Goal: Information Seeking & Learning: Learn about a topic

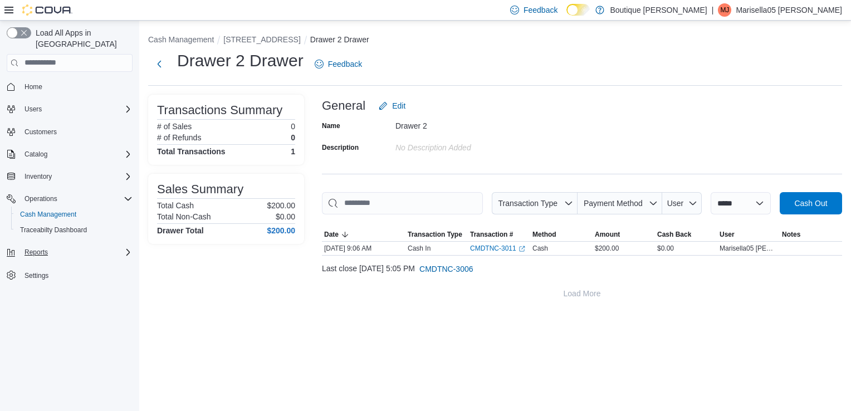
click at [93, 246] on div "Reports" at bounding box center [76, 252] width 113 height 13
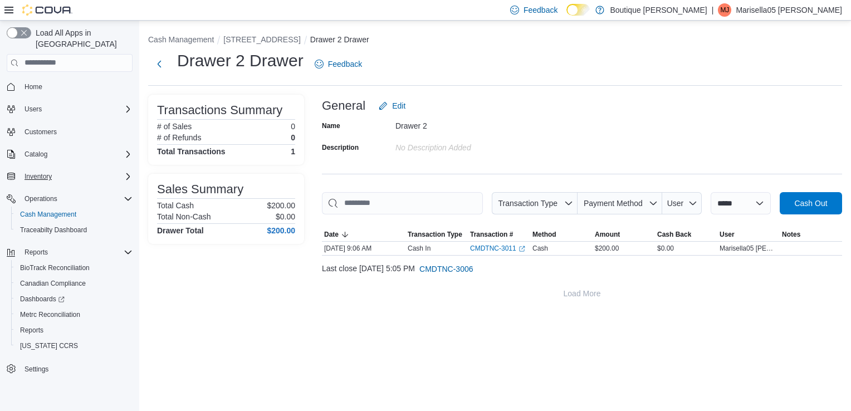
click at [84, 170] on div "Inventory" at bounding box center [76, 176] width 113 height 13
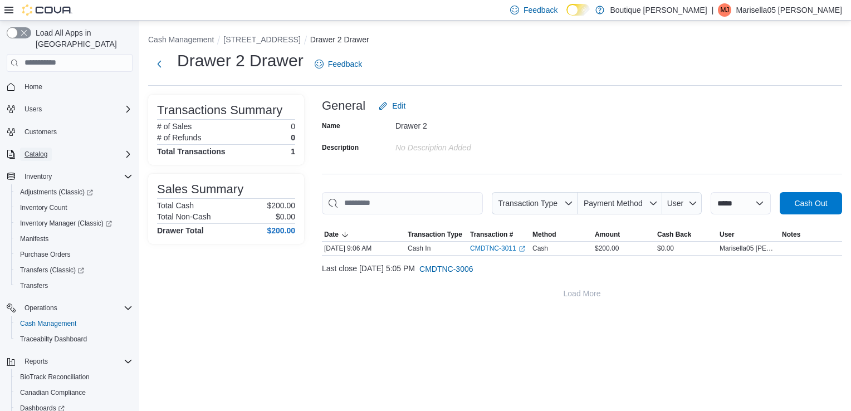
click at [47, 148] on span "Catalog" at bounding box center [36, 154] width 23 height 13
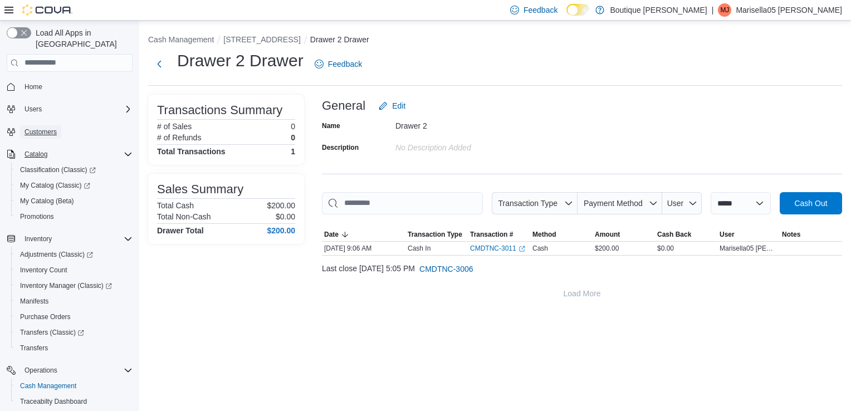
click at [48, 128] on span "Customers" at bounding box center [41, 132] width 32 height 9
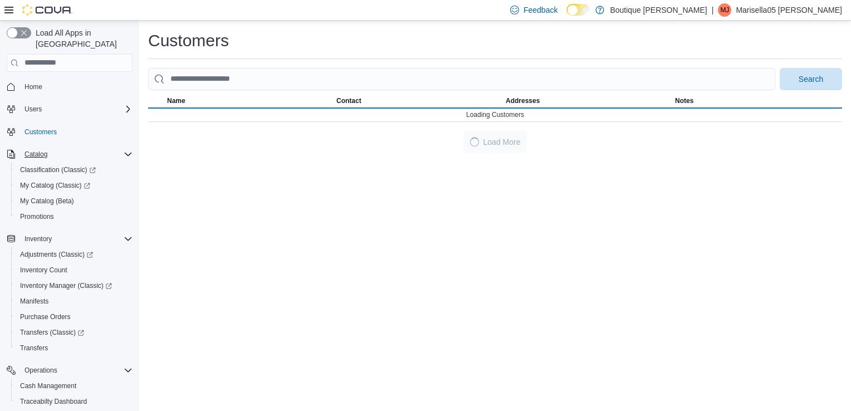
click at [41, 125] on span "Customers" at bounding box center [76, 132] width 113 height 14
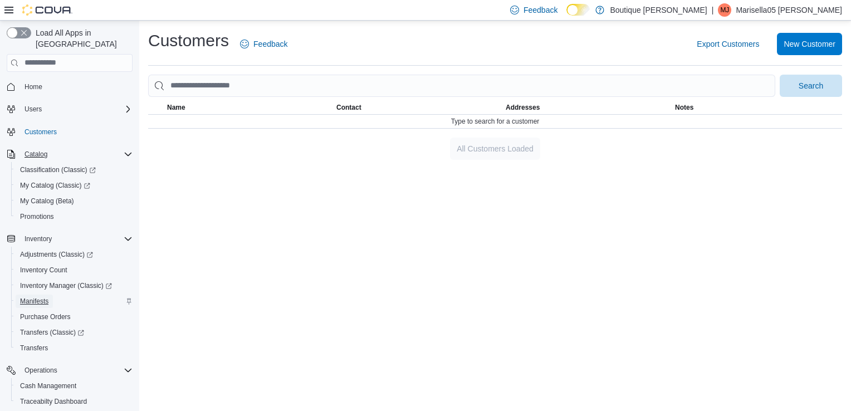
click at [47, 297] on span "Manifests" at bounding box center [34, 301] width 28 height 9
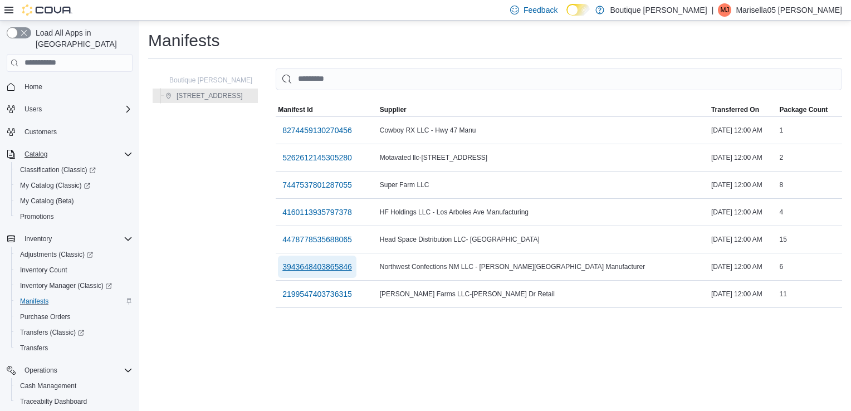
click at [310, 262] on span "3943648403865846" at bounding box center [318, 266] width 70 height 11
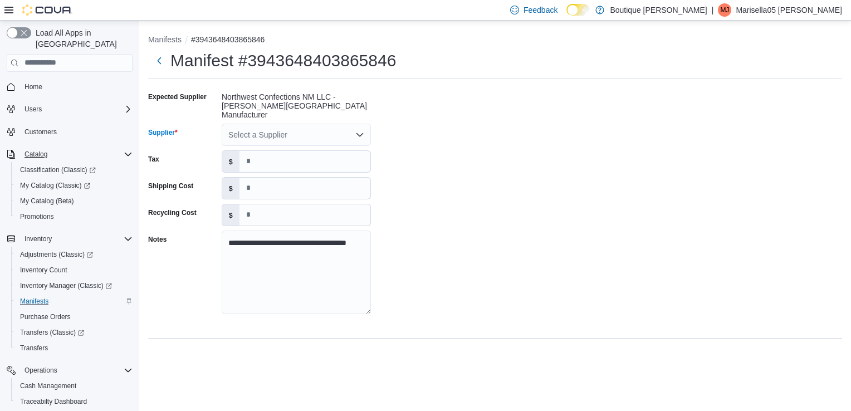
click at [261, 124] on div "Select a Supplier" at bounding box center [296, 135] width 149 height 22
type input "*"
click at [244, 194] on span "W ild" at bounding box center [303, 193] width 123 height 11
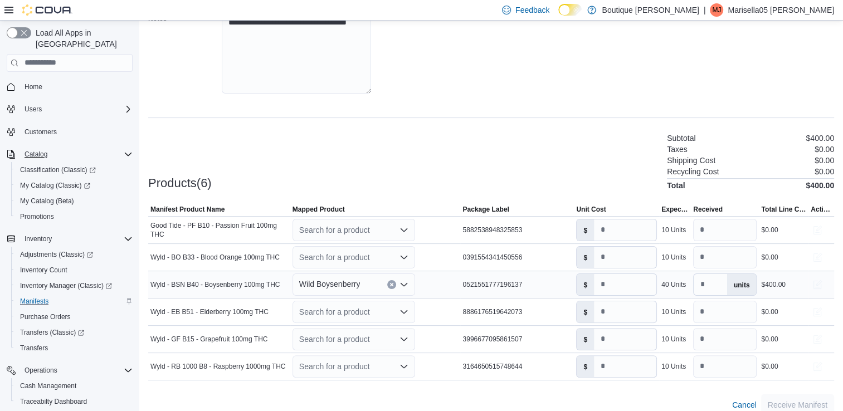
scroll to position [225, 0]
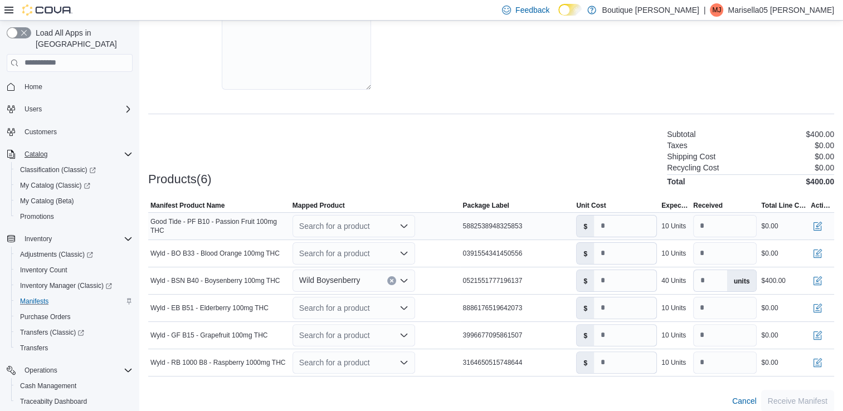
click at [390, 220] on div "Search for a product" at bounding box center [354, 226] width 123 height 22
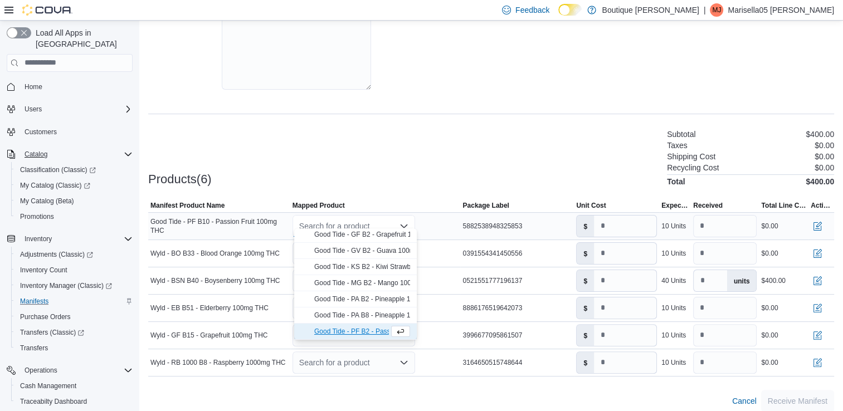
scroll to position [33, 0]
type input "**"
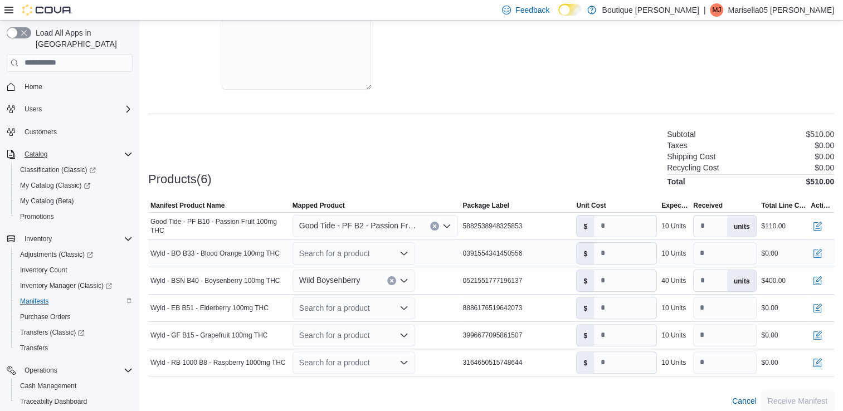
click at [366, 252] on div "Search for a product" at bounding box center [354, 253] width 123 height 22
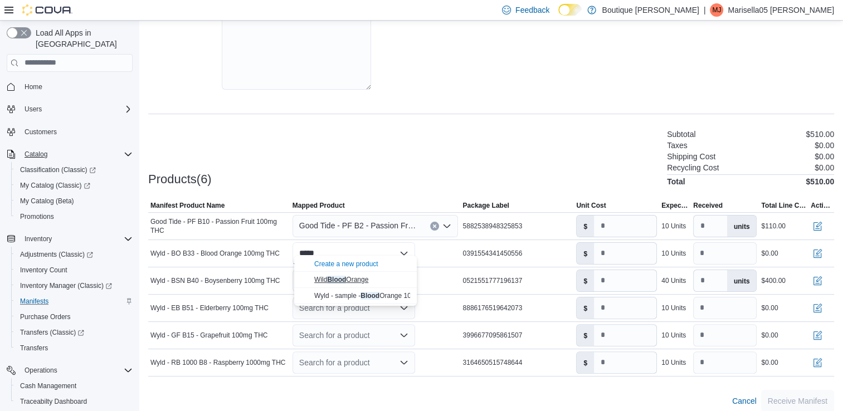
type input "*****"
click at [356, 282] on span "Wild Blood Orange" at bounding box center [341, 280] width 54 height 8
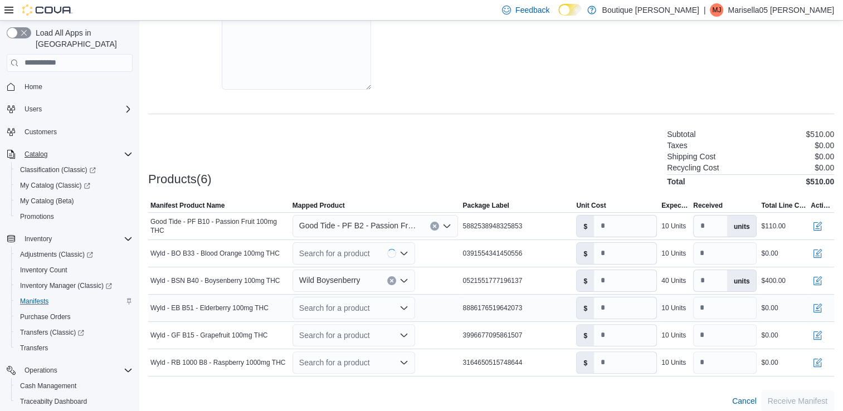
type input "**"
click at [373, 272] on div "Wild Boysenberry" at bounding box center [354, 281] width 123 height 22
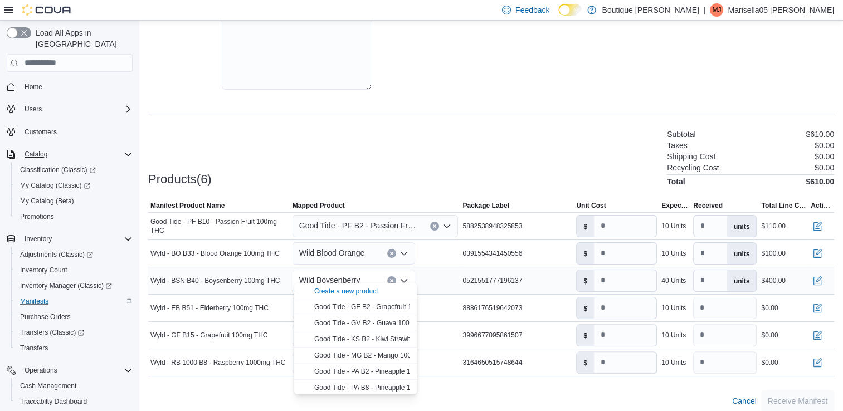
click at [374, 272] on div "Wild Boysenberry Combo box. Selected. Wild Boysenberry. Press Backspace to dele…" at bounding box center [354, 281] width 123 height 22
click at [216, 277] on div "Wyld - BSN B40 - Boysenberry 100mg THC" at bounding box center [219, 280] width 142 height 13
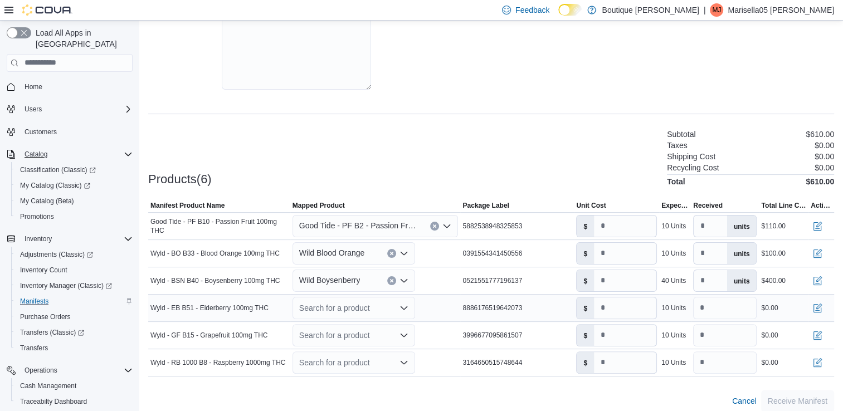
click at [354, 304] on div "Search for a product" at bounding box center [354, 308] width 123 height 22
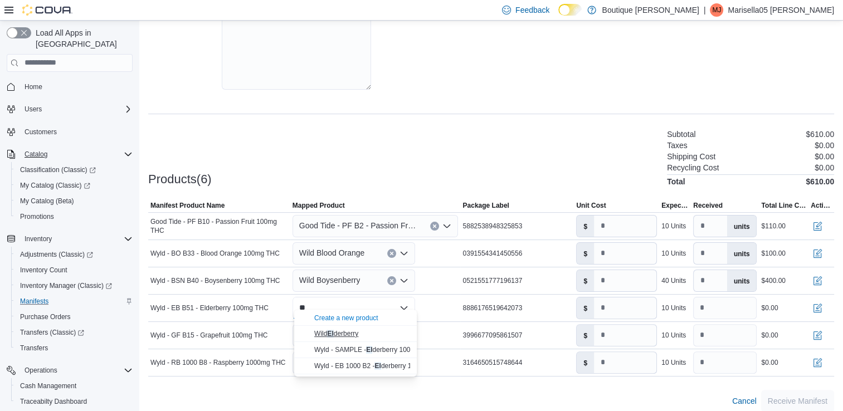
type input "**"
click at [337, 329] on div "Wild El derberry" at bounding box center [362, 333] width 96 height 9
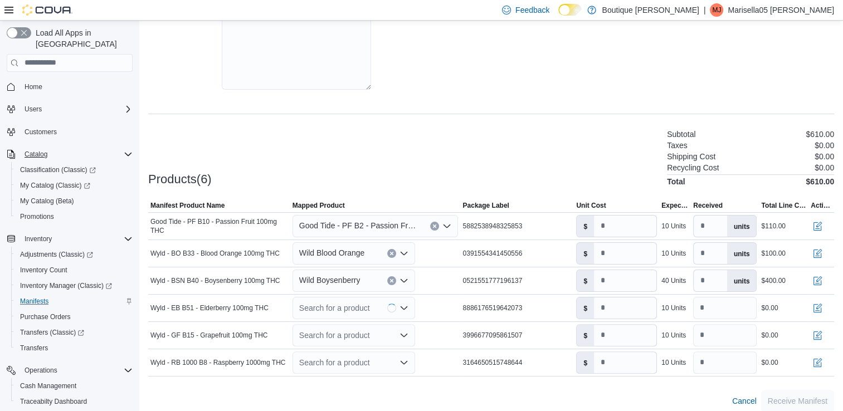
type input "**"
click at [334, 324] on div "Search for a product" at bounding box center [354, 335] width 123 height 22
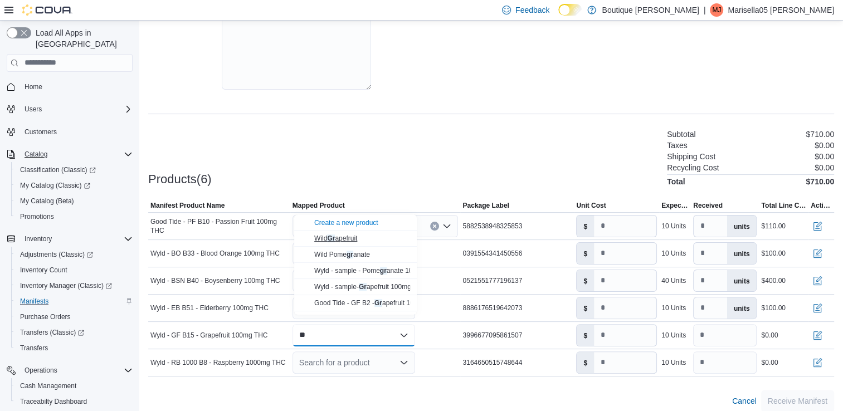
type input "**"
click at [337, 244] on button "Wild Gr apefruit" at bounding box center [355, 239] width 123 height 16
type input "**"
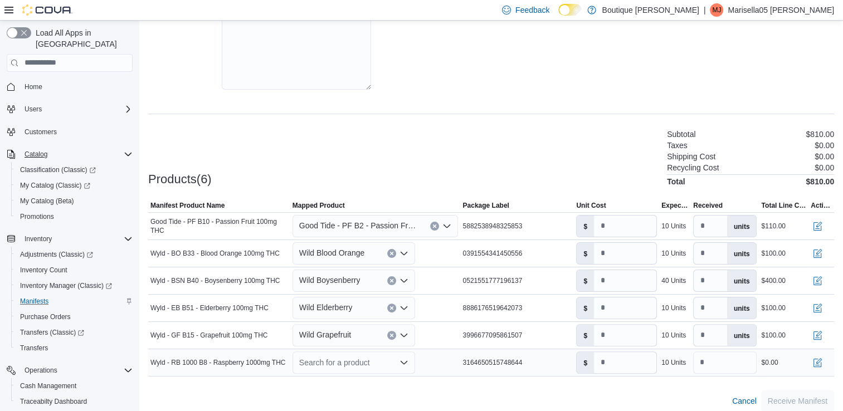
click at [319, 352] on div "Search for a product" at bounding box center [354, 363] width 123 height 22
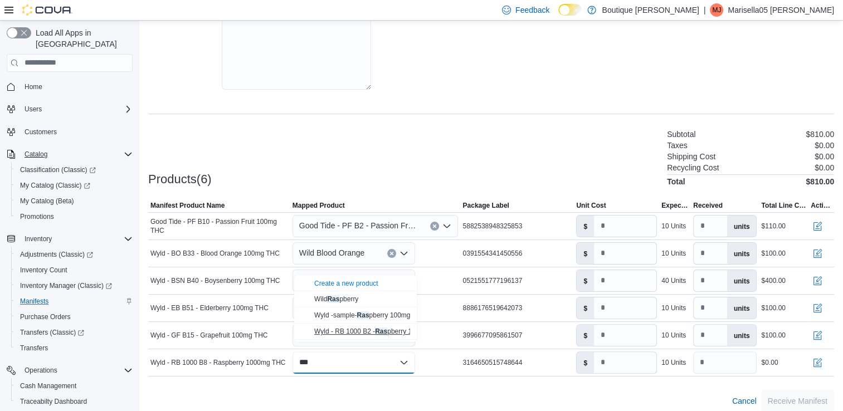
type input "***"
click at [369, 333] on span "Wyld - RB 1000 B2 - Ras pberry 1000mg THC" at bounding box center [380, 332] width 133 height 8
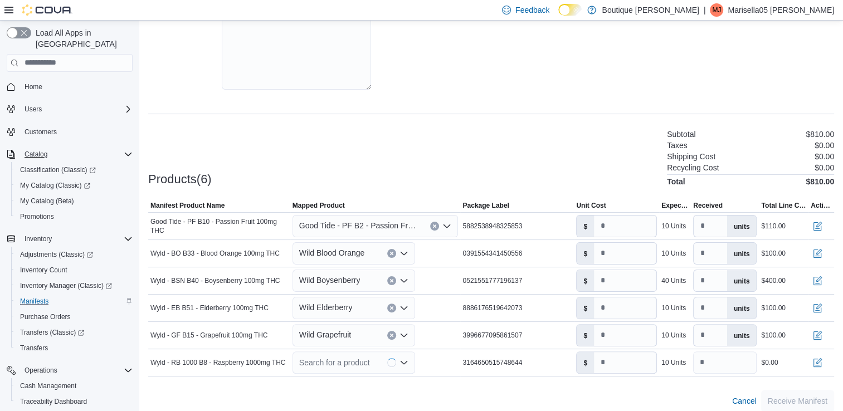
type input "**"
click at [785, 395] on span "Receive Manifest" at bounding box center [798, 400] width 60 height 11
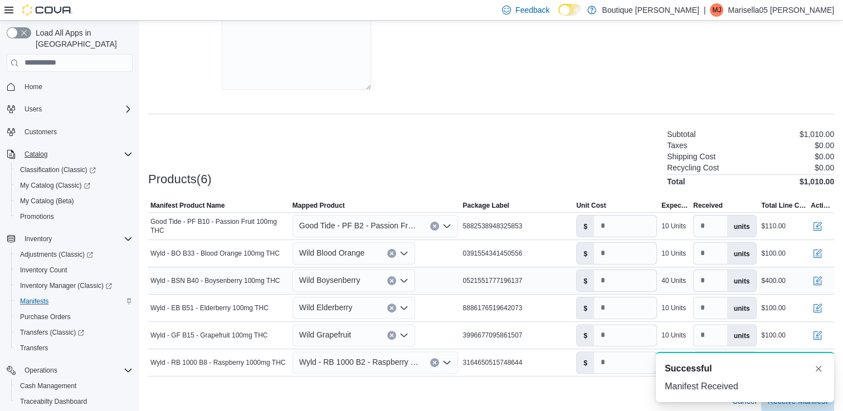
scroll to position [0, 0]
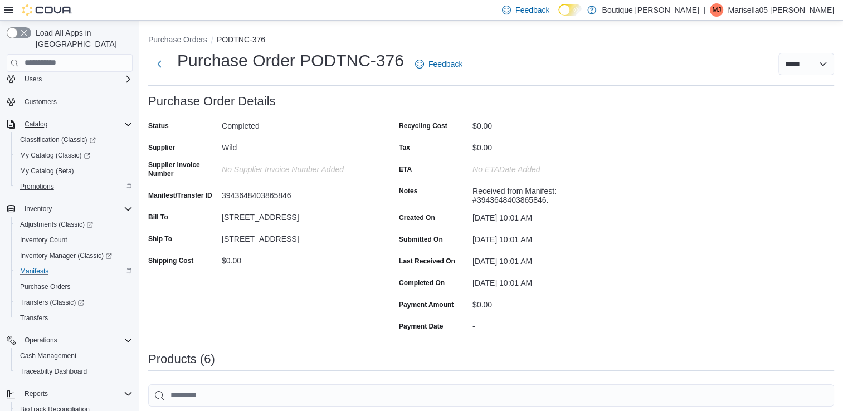
scroll to position [56, 0]
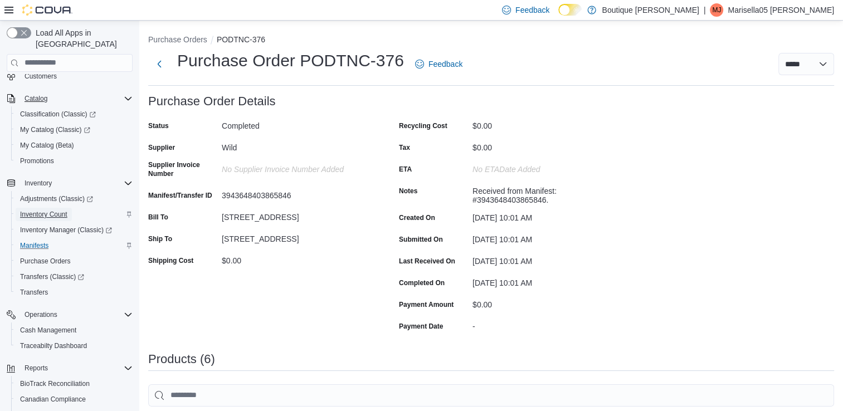
click at [56, 210] on span "Inventory Count" at bounding box center [43, 214] width 47 height 9
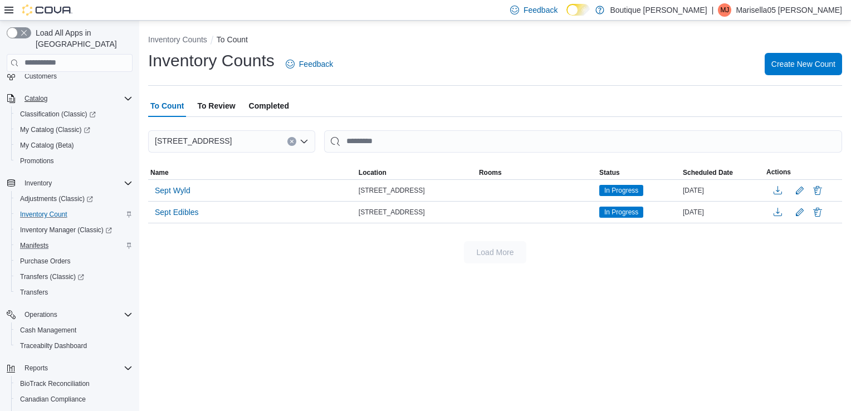
click at [216, 105] on span "To Review" at bounding box center [216, 106] width 38 height 22
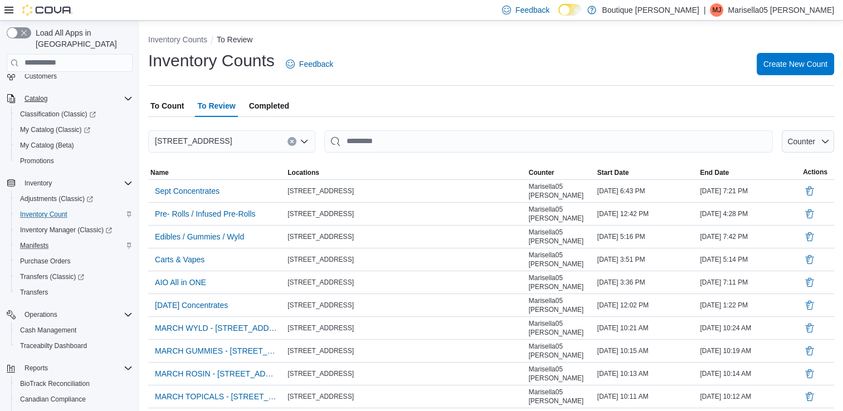
click at [264, 106] on span "Completed" at bounding box center [269, 106] width 40 height 22
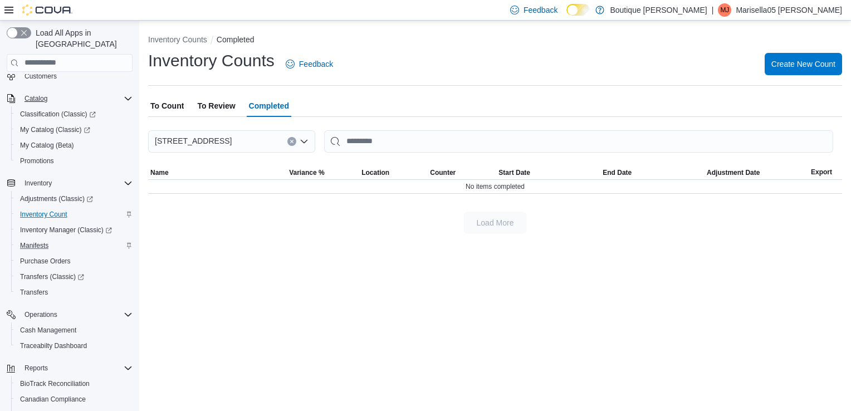
click at [215, 110] on span "To Review" at bounding box center [216, 106] width 38 height 22
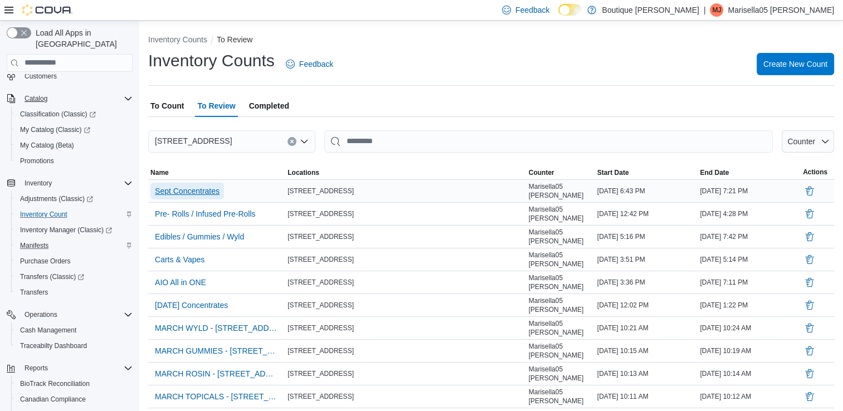
click at [205, 189] on span "Sept Concentrates" at bounding box center [187, 191] width 65 height 11
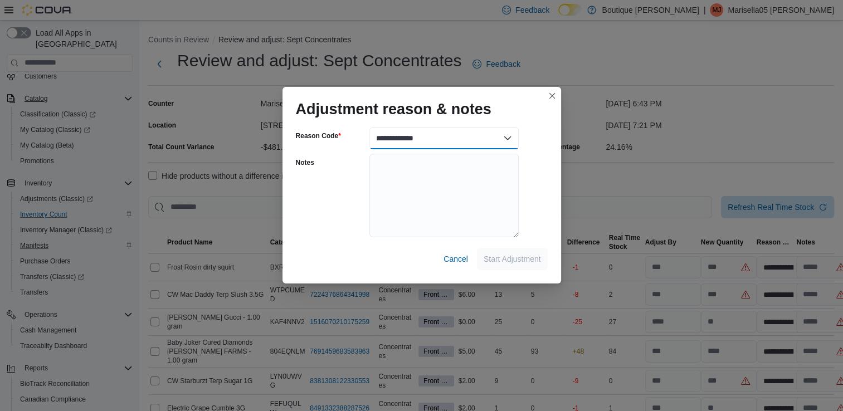
click at [410, 140] on select "**********" at bounding box center [443, 138] width 149 height 22
click at [553, 93] on button "Closes this modal window" at bounding box center [552, 95] width 13 height 13
click at [548, 97] on button "Closes this modal window" at bounding box center [552, 95] width 13 height 13
click at [555, 92] on button "Closes this modal window" at bounding box center [552, 95] width 13 height 13
click at [457, 262] on span "Cancel" at bounding box center [456, 259] width 25 height 11
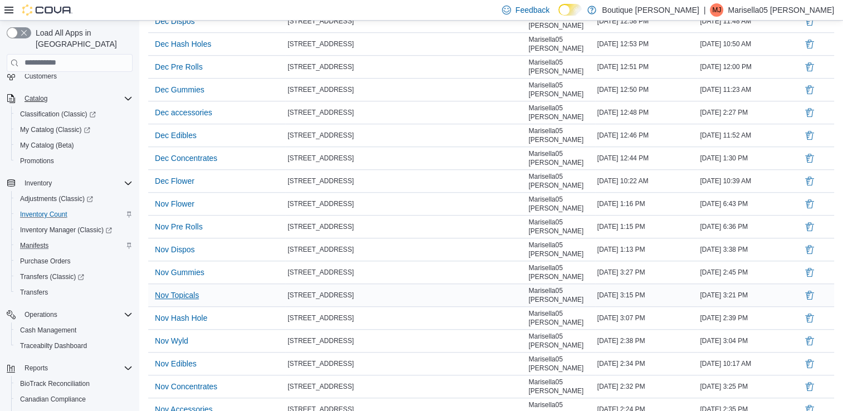
scroll to position [898, 0]
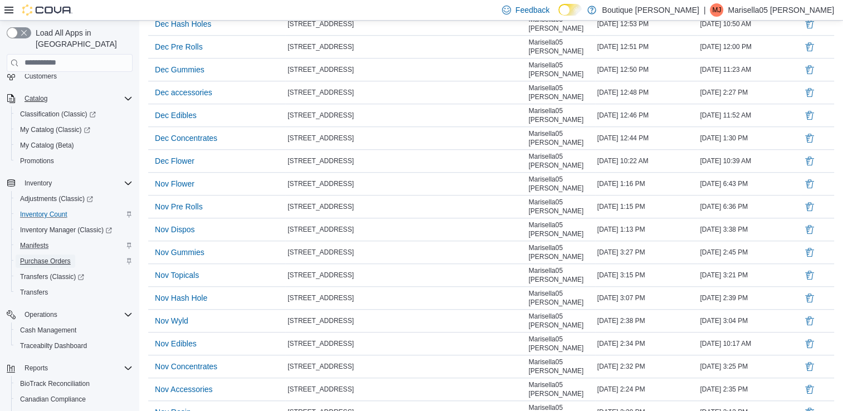
click at [67, 257] on span "Purchase Orders" at bounding box center [45, 261] width 51 height 9
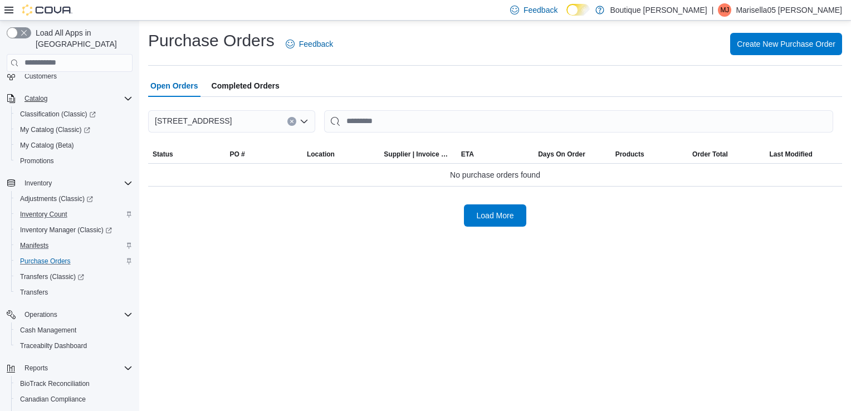
click at [270, 85] on span "Completed Orders" at bounding box center [246, 86] width 68 height 22
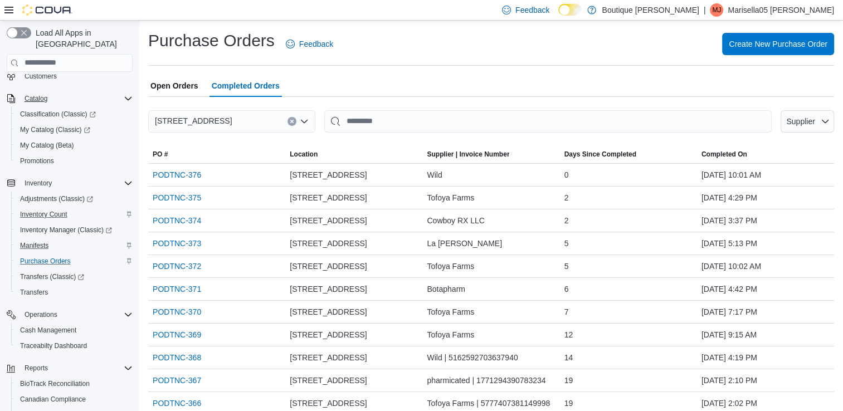
click at [201, 87] on div "Open Orders Completed Orders" at bounding box center [491, 86] width 686 height 22
click at [187, 89] on span "Open Orders" at bounding box center [174, 86] width 48 height 22
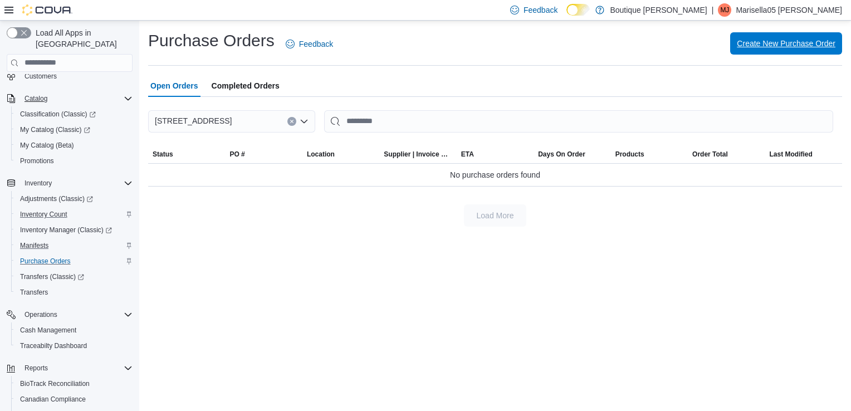
click at [768, 51] on span "Create New Purchase Order" at bounding box center [786, 43] width 99 height 22
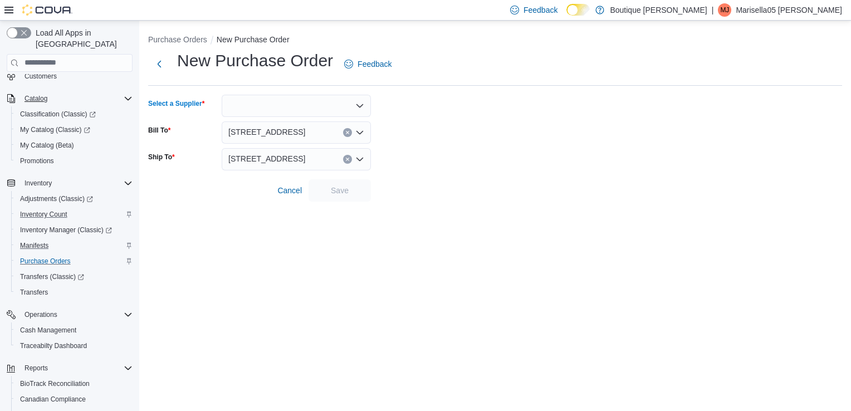
click at [245, 108] on div at bounding box center [296, 106] width 149 height 22
click at [286, 106] on div at bounding box center [296, 106] width 149 height 22
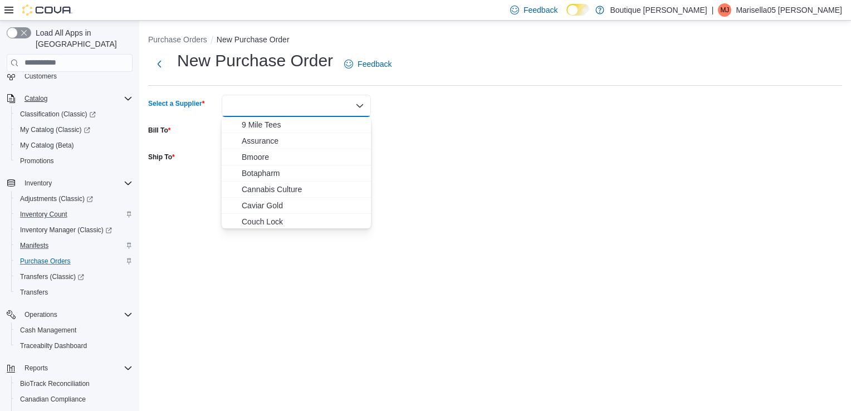
click at [568, 149] on form "Select a Supplier Combo box. Selected. Combo box input. Type some text or, to d…" at bounding box center [495, 148] width 694 height 107
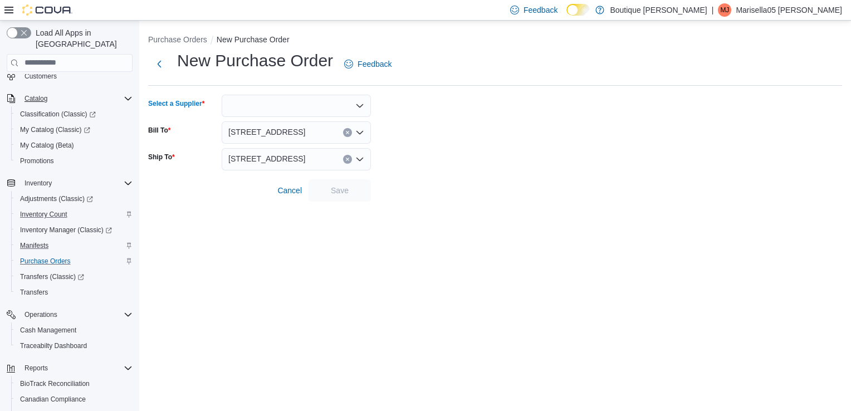
click at [243, 100] on div at bounding box center [296, 106] width 149 height 22
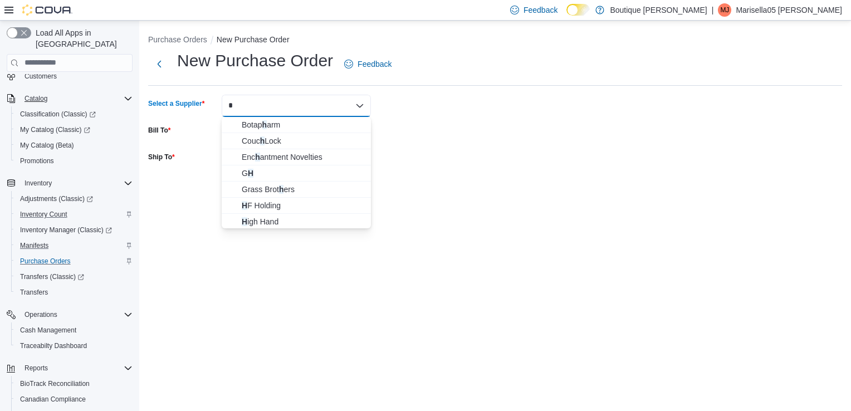
type input "*"
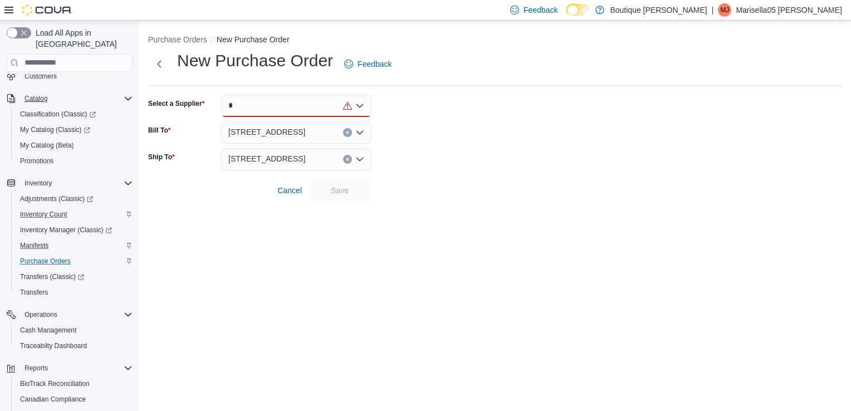
click at [635, 255] on div "Purchase Orders New Purchase Order New Purchase Order Feedback Select a Supplie…" at bounding box center [495, 216] width 712 height 391
click at [346, 106] on div "*" at bounding box center [296, 106] width 149 height 22
drag, startPoint x: 156, startPoint y: 171, endPoint x: 168, endPoint y: 160, distance: 16.2
click at [156, 172] on form "Select a Supplier * Bill To [STREET_ADDRESS][GEOGRAPHIC_DATA] To [STREET_ADDRES…" at bounding box center [495, 148] width 694 height 107
click at [253, 138] on span "[STREET_ADDRESS]" at bounding box center [266, 131] width 77 height 13
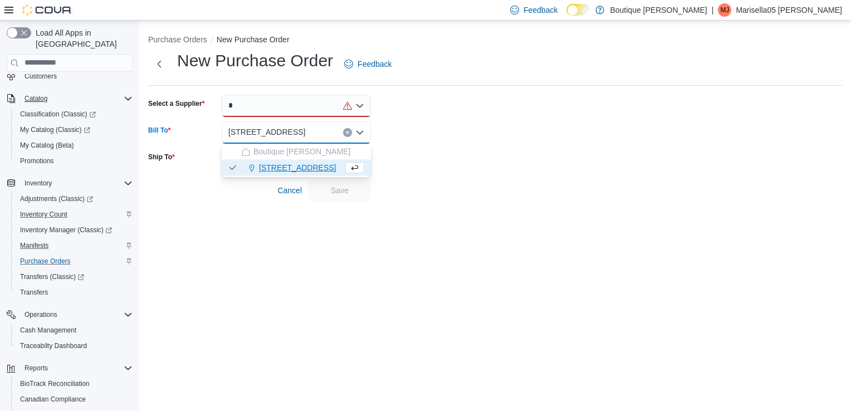
click at [253, 139] on div "[STREET_ADDRESS] Combo box. Selected. [STREET_ADDRESS] Press Backspace to delet…" at bounding box center [296, 132] width 149 height 22
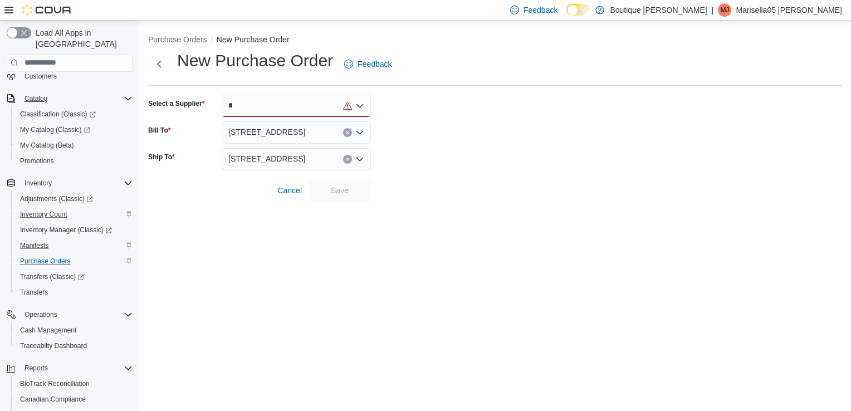
click at [180, 209] on div "Purchase Orders New Purchase Order New Purchase Order Feedback Select a Supplie…" at bounding box center [495, 116] width 712 height 190
click at [262, 160] on span "[STREET_ADDRESS]" at bounding box center [266, 158] width 77 height 13
click at [235, 293] on div "Purchase Orders New Purchase Order New Purchase Order Feedback Select a Supplie…" at bounding box center [495, 216] width 712 height 391
click at [55, 226] on span "Inventory Manager (Classic)" at bounding box center [66, 230] width 92 height 9
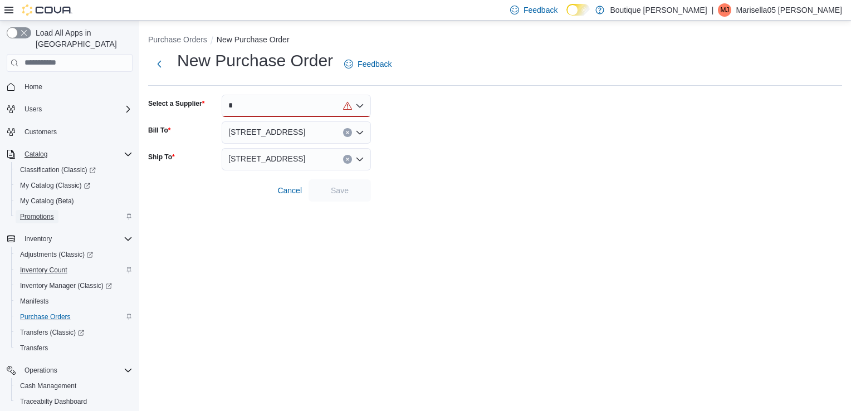
click at [26, 212] on span "Promotions" at bounding box center [37, 216] width 34 height 9
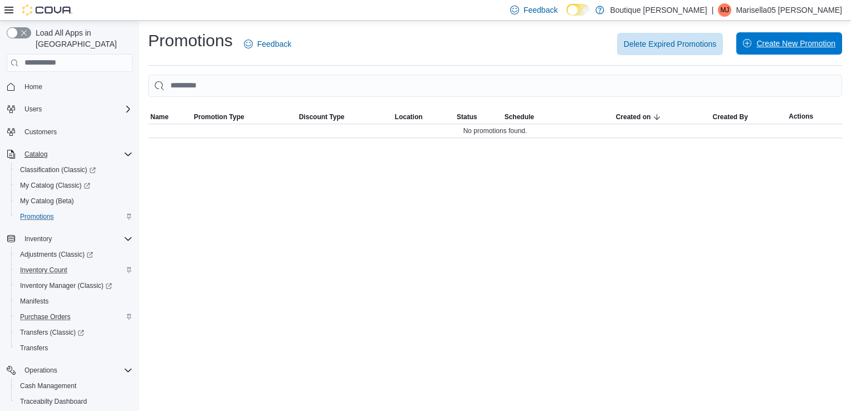
click at [770, 45] on span "Create New Promotion" at bounding box center [796, 43] width 79 height 11
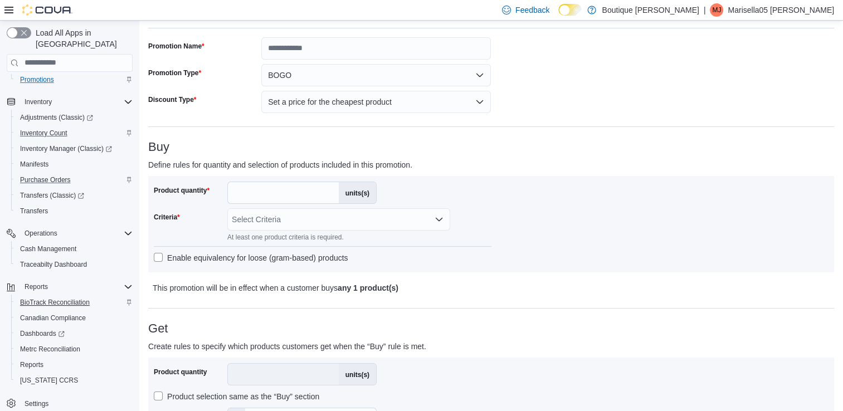
scroll to position [111, 0]
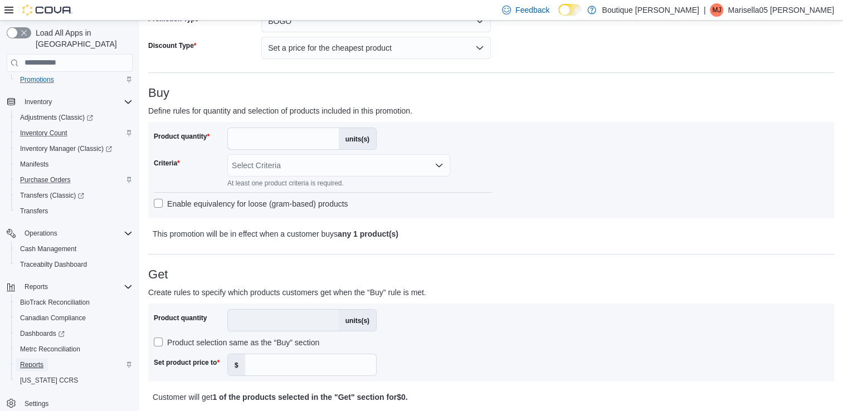
click at [40, 361] on span "Reports" at bounding box center [31, 365] width 23 height 9
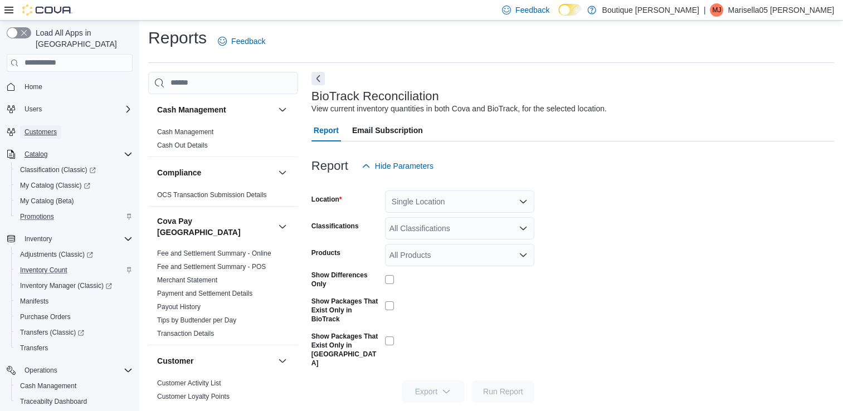
click at [51, 128] on span "Customers" at bounding box center [41, 132] width 32 height 9
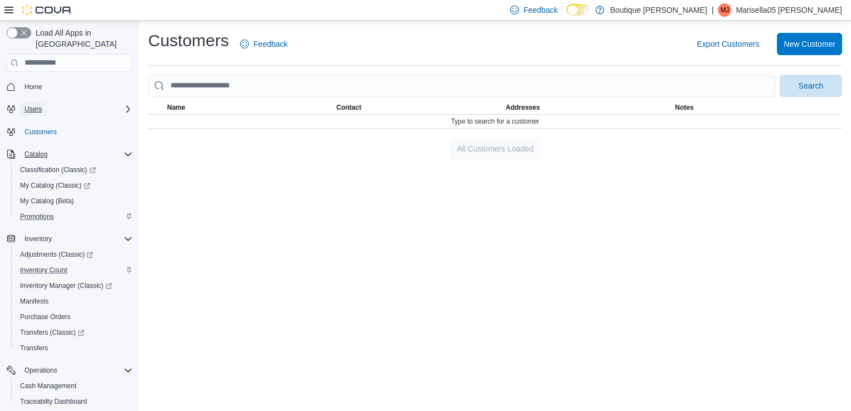
click at [42, 103] on button "Users" at bounding box center [33, 109] width 26 height 13
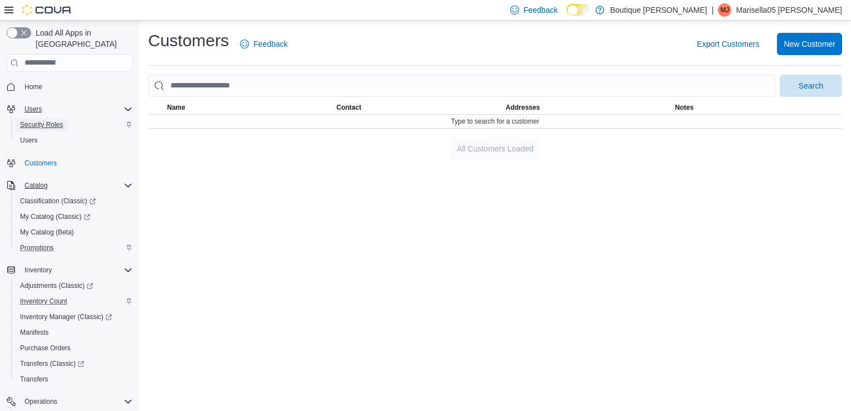
click at [41, 120] on span "Security Roles" at bounding box center [41, 124] width 43 height 9
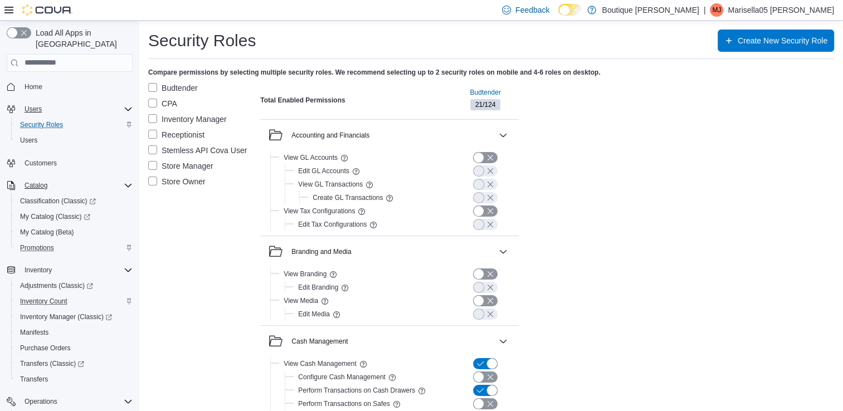
click at [155, 175] on label "Store Owner" at bounding box center [176, 181] width 57 height 13
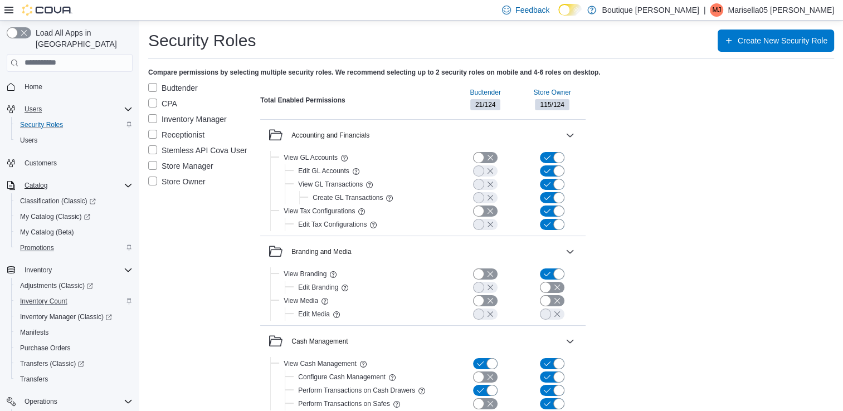
click at [155, 166] on label "Store Manager" at bounding box center [180, 165] width 65 height 13
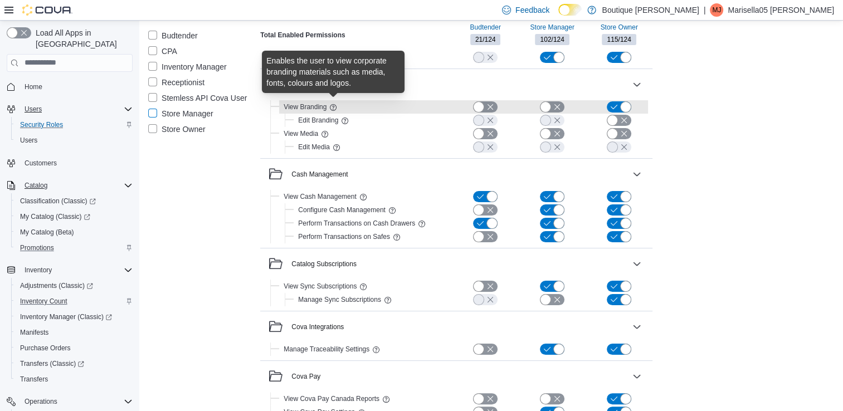
scroll to position [279, 0]
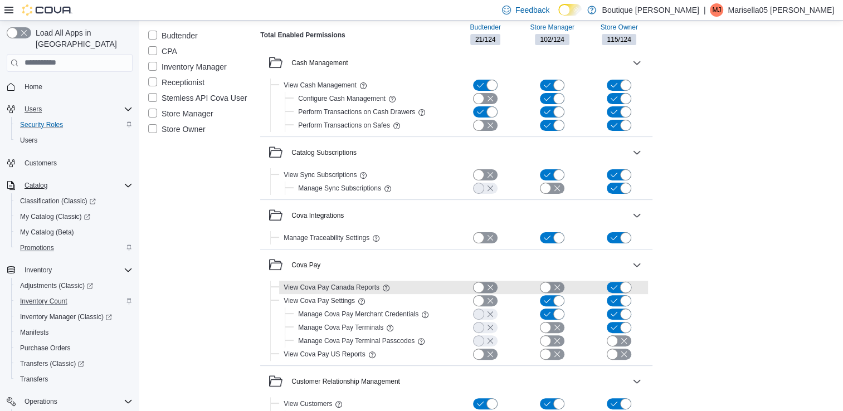
click at [615, 289] on button "button" at bounding box center [619, 287] width 25 height 11
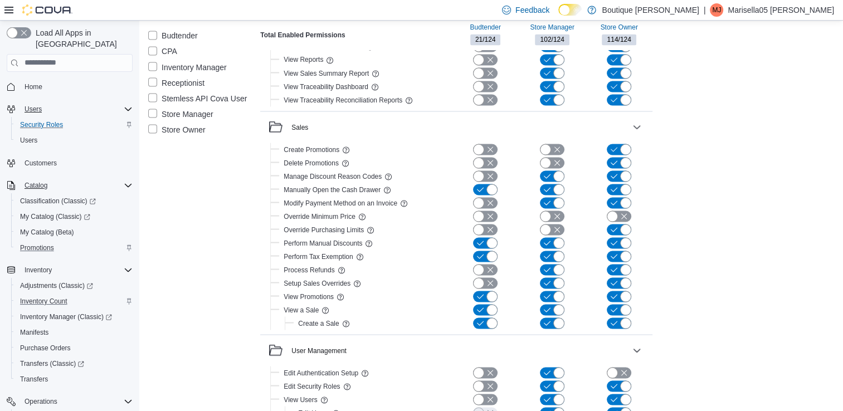
scroll to position [2061, 0]
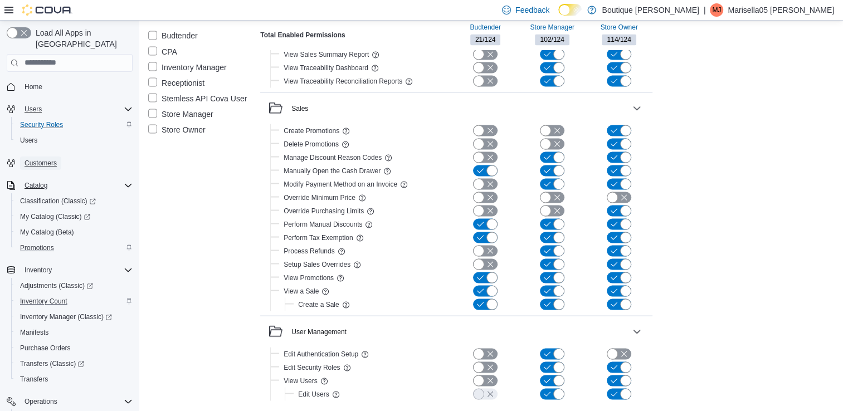
click at [55, 159] on span "Customers" at bounding box center [41, 163] width 32 height 9
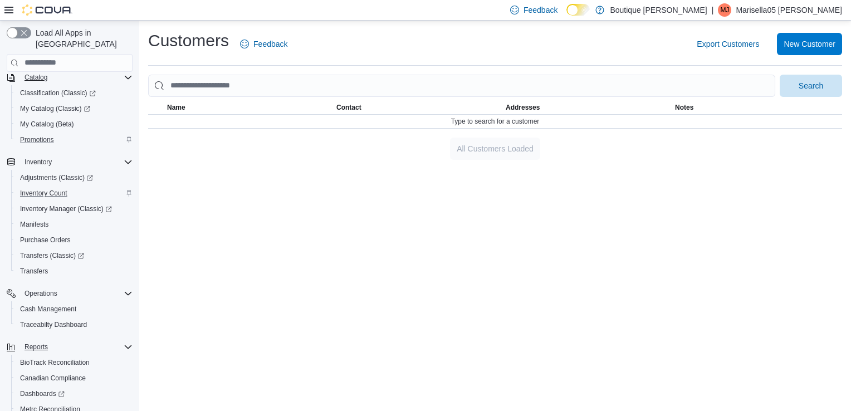
scroll to position [168, 0]
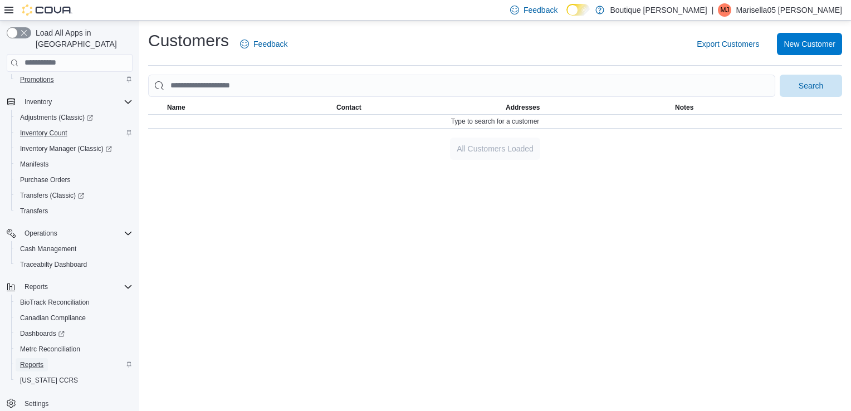
click at [36, 361] on span "Reports" at bounding box center [31, 365] width 23 height 9
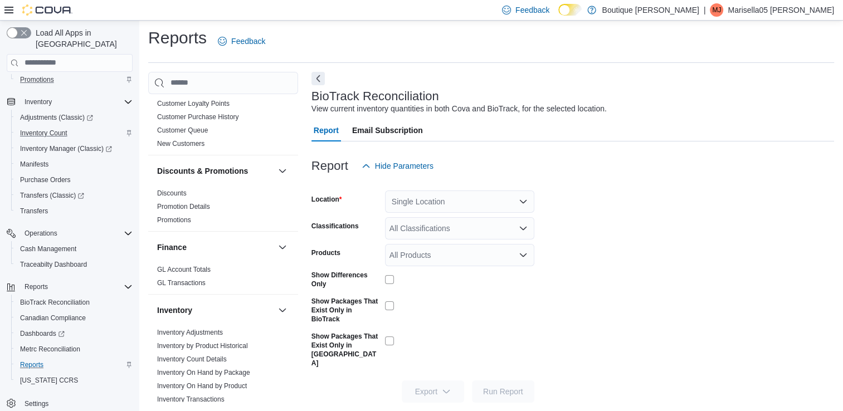
scroll to position [167, 0]
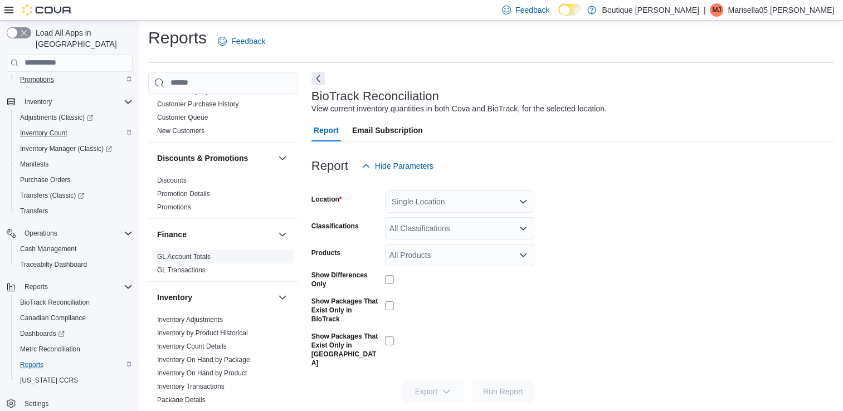
click at [194, 259] on link "GL Account Totals" at bounding box center [183, 257] width 53 height 8
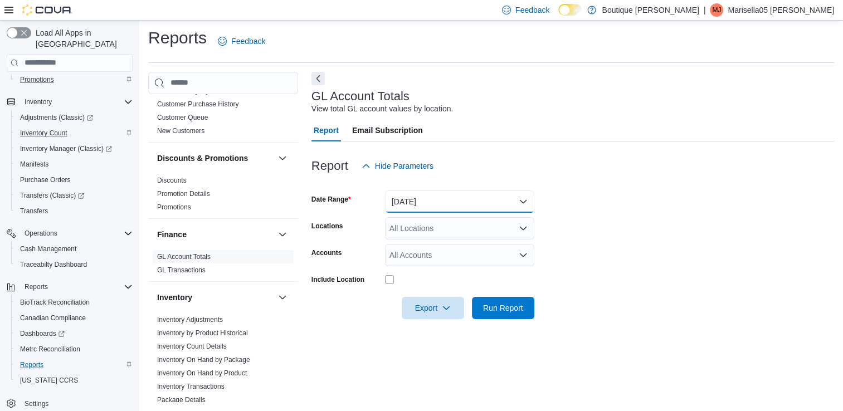
click at [444, 204] on button "[DATE]" at bounding box center [459, 202] width 149 height 22
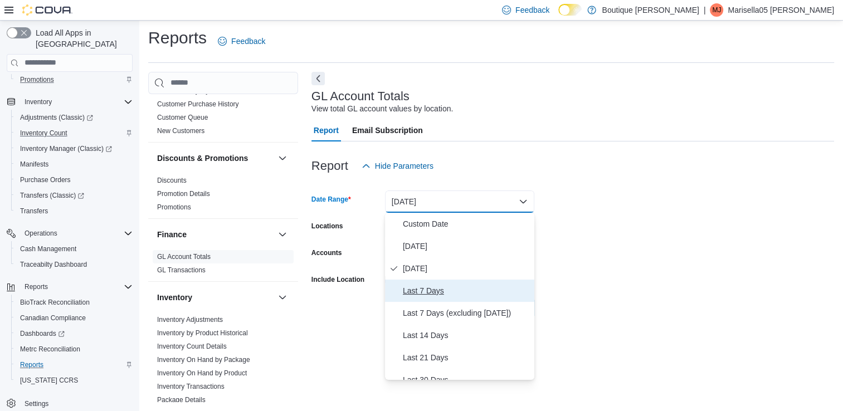
click at [429, 296] on span "Last 7 Days" at bounding box center [466, 290] width 127 height 13
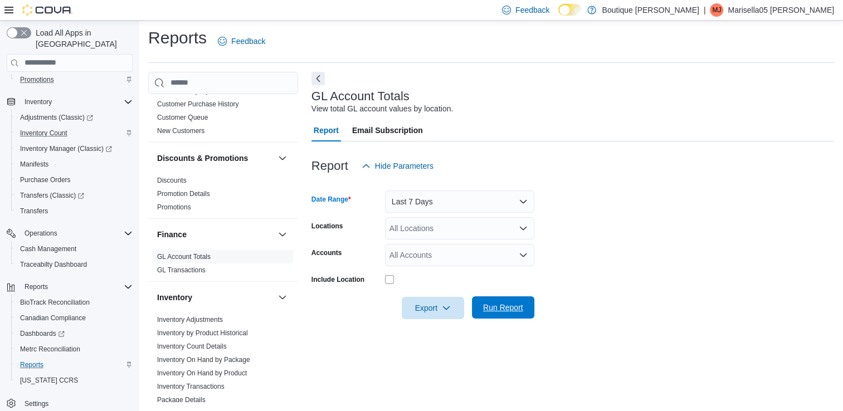
click at [489, 309] on span "Run Report" at bounding box center [503, 307] width 40 height 11
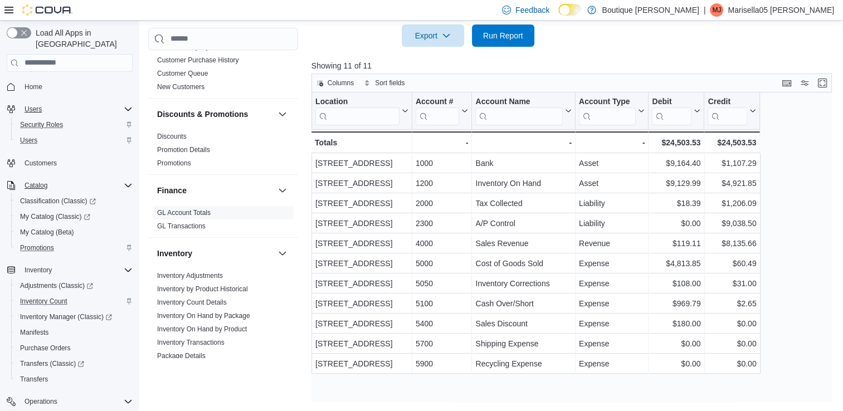
scroll to position [52, 0]
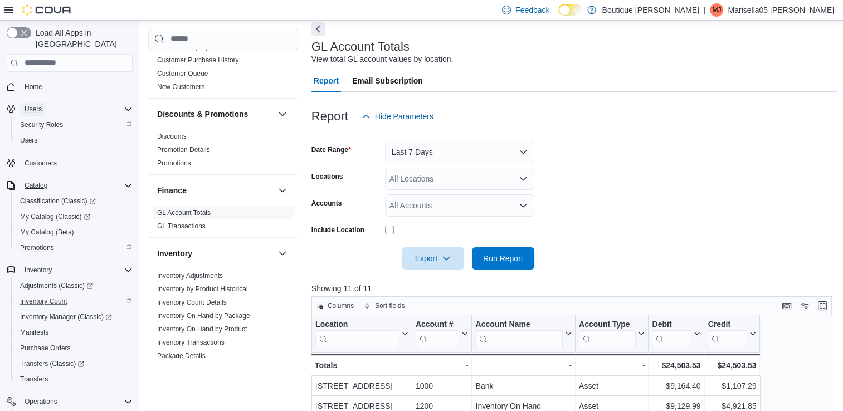
click at [38, 105] on span "Users" at bounding box center [33, 109] width 17 height 9
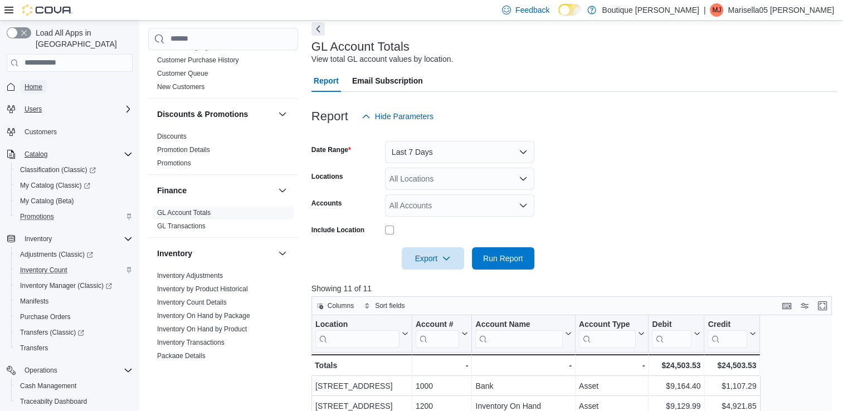
click at [37, 82] on span "Home" at bounding box center [34, 86] width 18 height 9
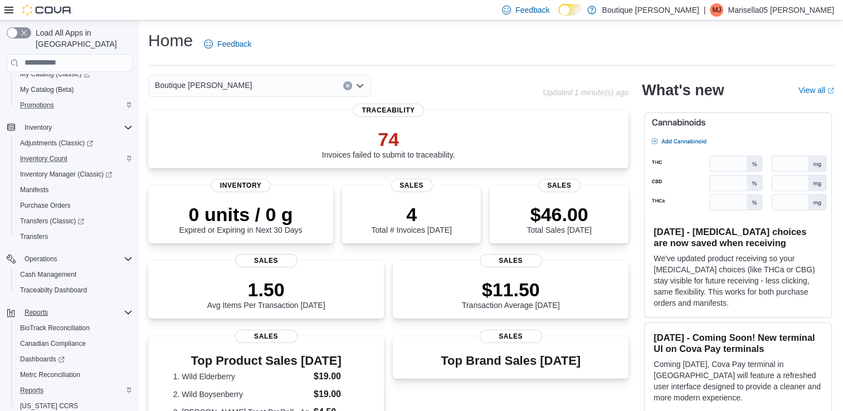
scroll to position [137, 0]
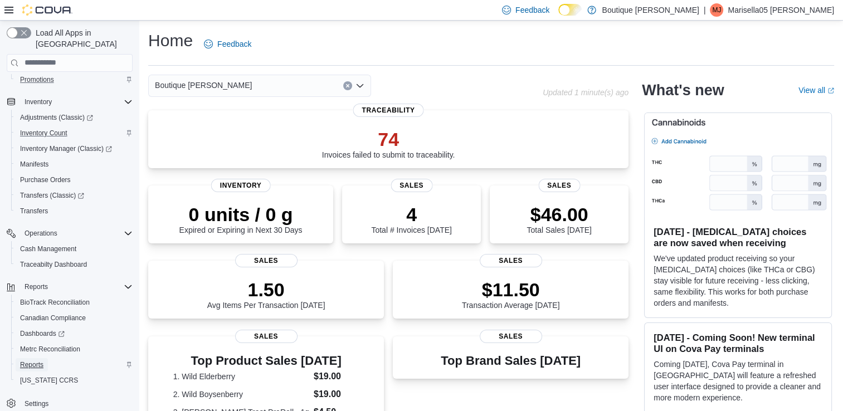
click at [28, 361] on span "Reports" at bounding box center [31, 365] width 23 height 9
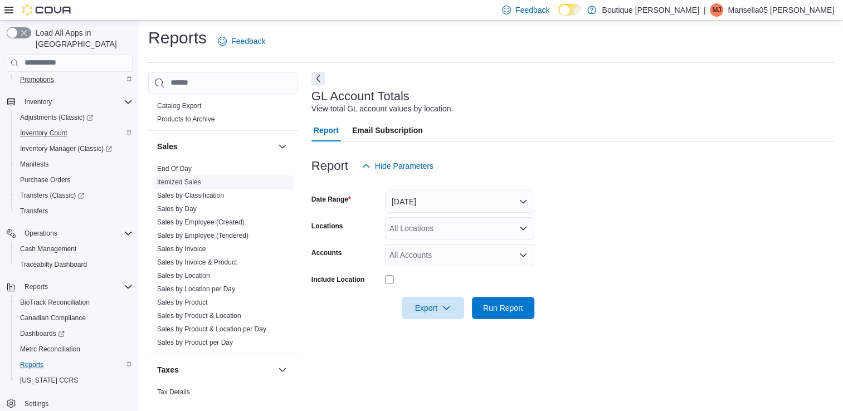
scroll to position [758, 0]
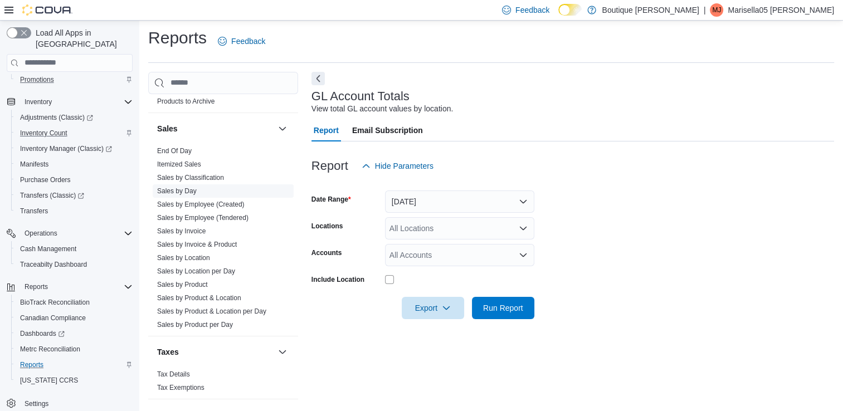
click at [169, 187] on link "Sales by Day" at bounding box center [177, 191] width 40 height 8
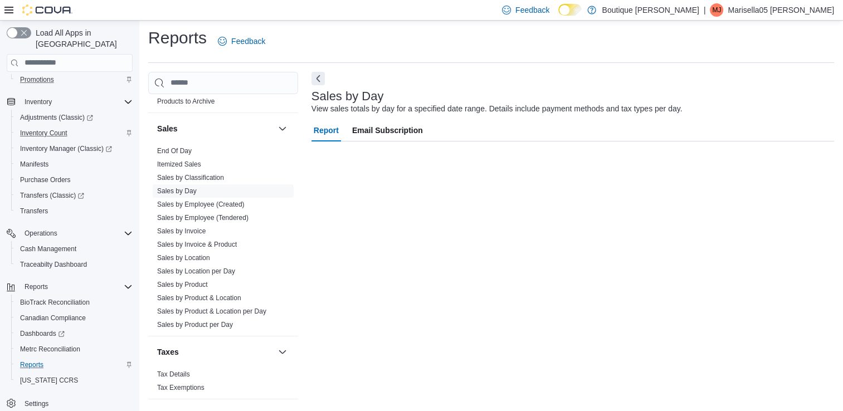
click at [333, 135] on span "Report" at bounding box center [326, 130] width 25 height 22
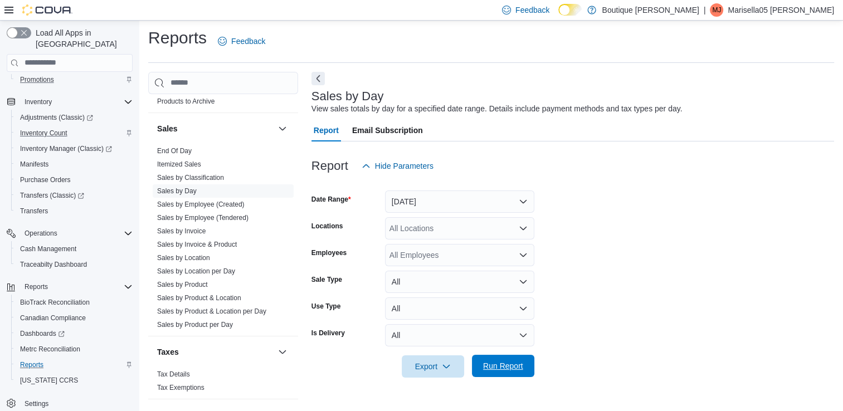
click at [510, 358] on span "Run Report" at bounding box center [503, 366] width 49 height 22
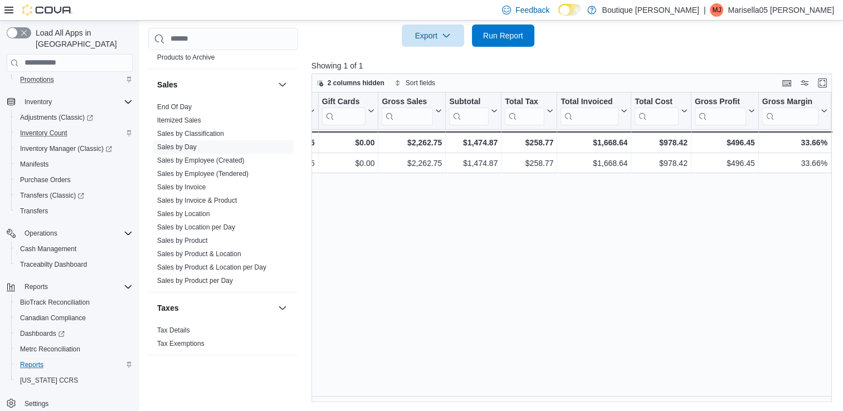
scroll to position [0, 289]
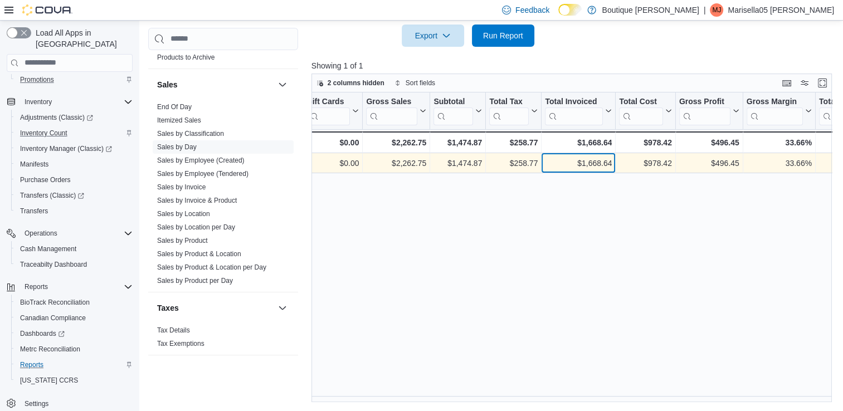
click at [593, 165] on div "$1,668.64" at bounding box center [578, 163] width 67 height 13
copy div "1,668.64"
click at [528, 164] on div "$258.77" at bounding box center [513, 163] width 48 height 13
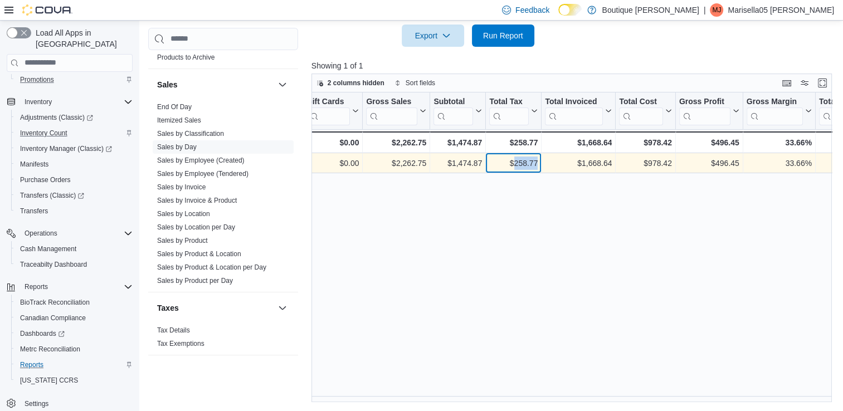
copy div "258.77"
